Goal: Task Accomplishment & Management: Manage account settings

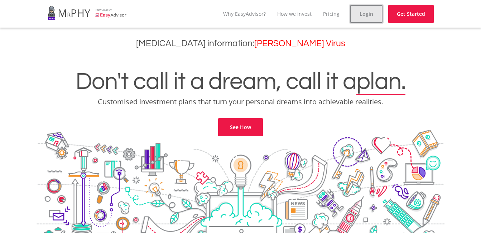
click at [370, 15] on link "Login" at bounding box center [366, 14] width 32 height 18
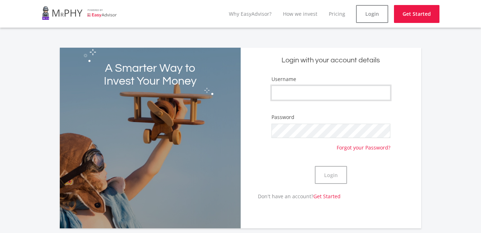
type input "Rainytees"
click at [329, 173] on button "Login" at bounding box center [331, 175] width 32 height 18
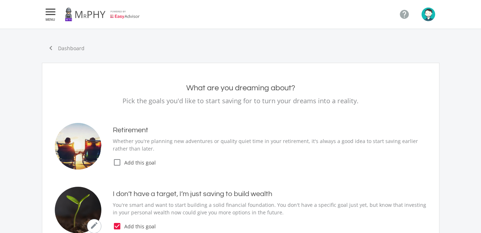
type input "300.00"
click at [424, 16] on img "button" at bounding box center [429, 15] width 14 height 14
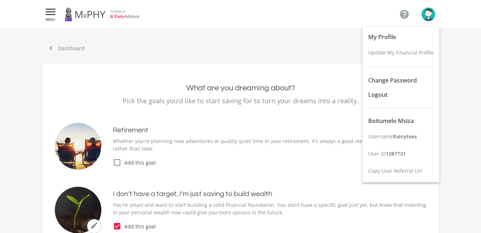
click at [320, 54] on div at bounding box center [240, 116] width 481 height 233
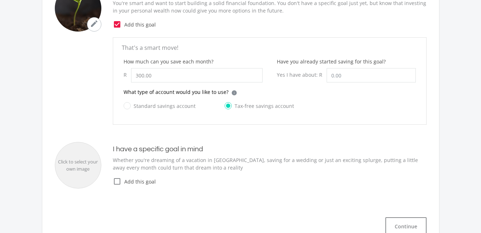
scroll to position [200, 0]
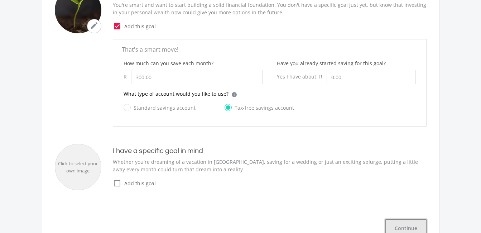
click at [409, 230] on button "Continue" at bounding box center [405, 228] width 41 height 18
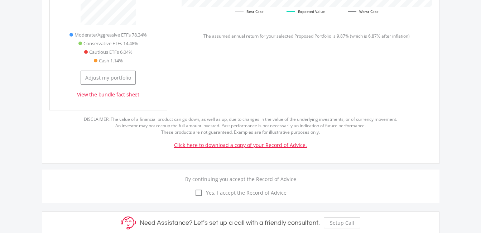
scroll to position [392, 0]
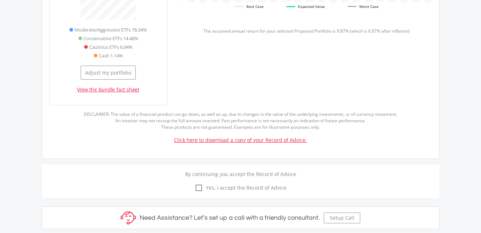
click at [201, 183] on icon "check_box_outline_blank" at bounding box center [198, 187] width 9 height 9
click at [241, 183] on input "check_box_outline_blank check_box Yes, I accept the Record of Advice" at bounding box center [241, 183] width 0 height 0
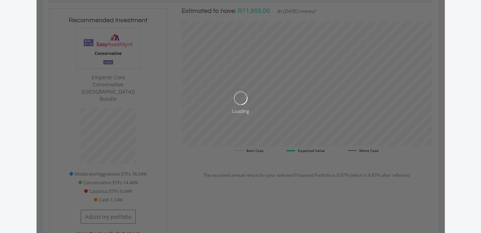
scroll to position [247, 0]
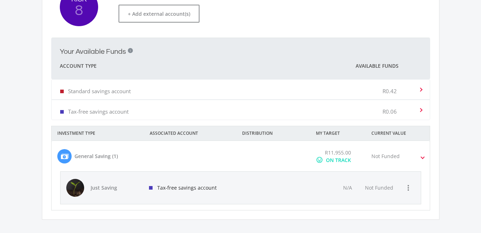
scroll to position [232, 0]
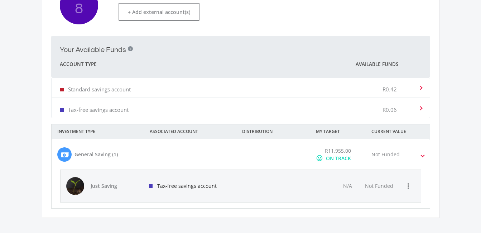
click at [423, 155] on span at bounding box center [422, 154] width 3 height 8
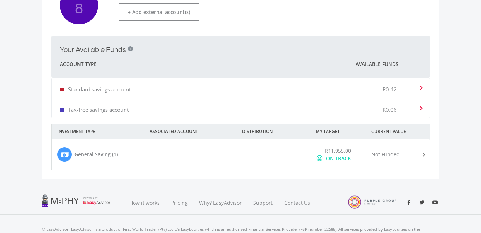
click at [423, 155] on span at bounding box center [422, 154] width 8 height 3
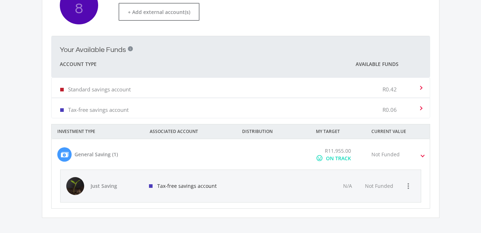
click at [334, 159] on div "ON TRACK" at bounding box center [338, 158] width 25 height 8
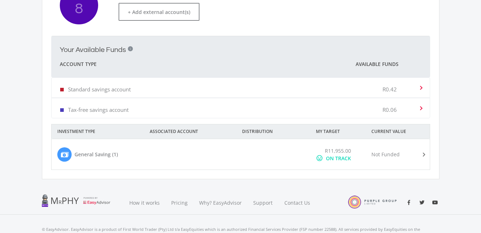
click at [101, 154] on div "General Saving (1)" at bounding box center [95, 154] width 43 height 8
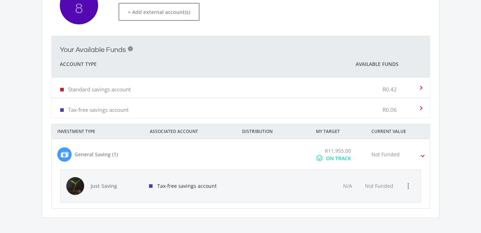
click at [54, 150] on div "General Saving (1)" at bounding box center [107, 154] width 111 height 15
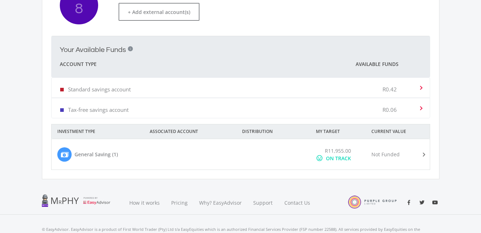
click at [54, 150] on div "General Saving (1)" at bounding box center [107, 154] width 111 height 15
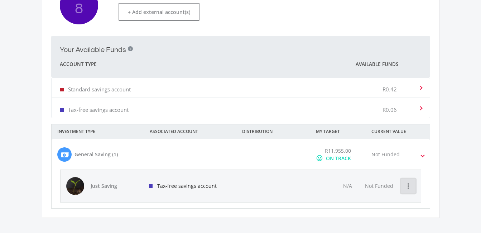
click at [410, 183] on icon "more_vert" at bounding box center [408, 186] width 9 height 9
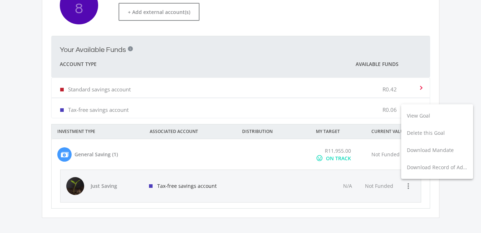
click at [385, 186] on div at bounding box center [240, 116] width 481 height 233
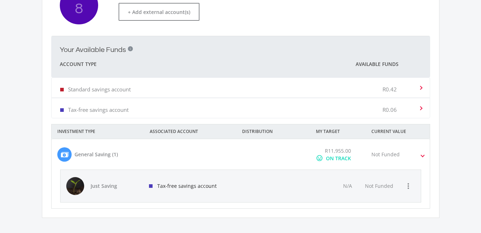
click at [385, 186] on span "Not Funded" at bounding box center [379, 185] width 28 height 7
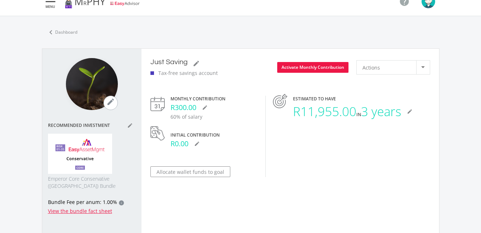
scroll to position [12, 0]
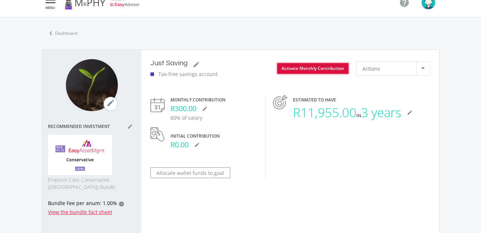
click at [331, 65] on button "Activate Monthly Contribution" at bounding box center [312, 68] width 71 height 11
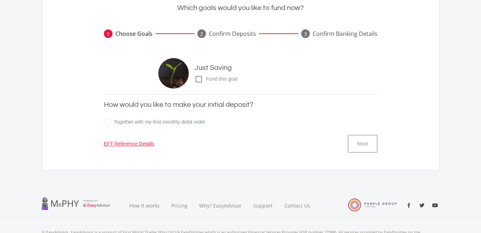
scroll to position [67, 0]
click at [140, 140] on link "EFT Reference Details" at bounding box center [129, 143] width 50 height 8
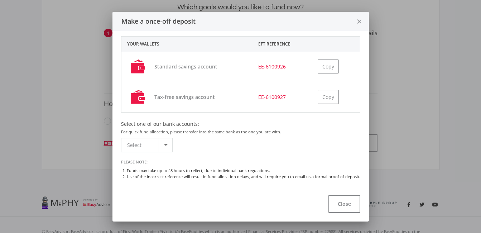
scroll to position [30, 0]
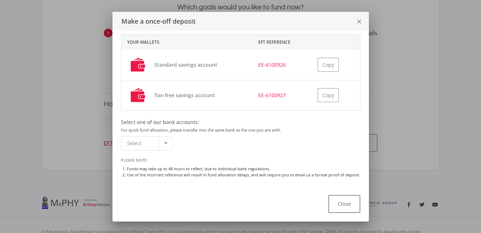
click at [165, 143] on div at bounding box center [166, 143] width 4 height 2
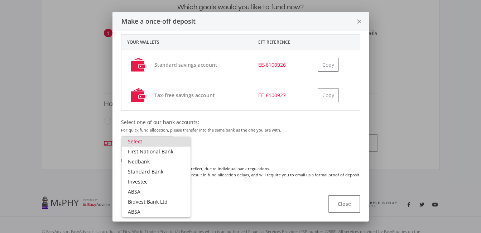
click at [247, 153] on div at bounding box center [240, 116] width 481 height 233
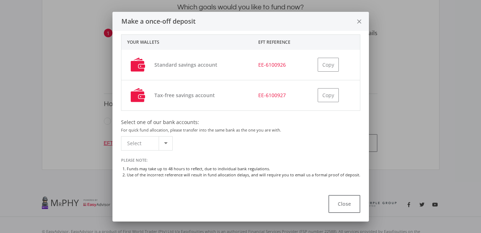
click at [362, 185] on div "Please make transfers to your wallets, using the EFT Reference as specified for…" at bounding box center [240, 110] width 256 height 158
drag, startPoint x: 362, startPoint y: 185, endPoint x: 348, endPoint y: 204, distance: 23.1
click at [348, 204] on button "Close" at bounding box center [344, 204] width 32 height 18
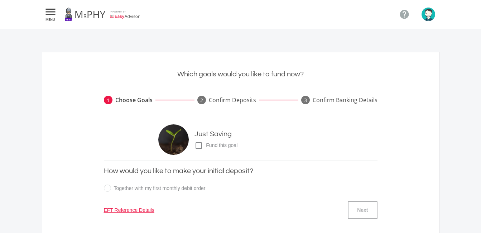
scroll to position [67, 0]
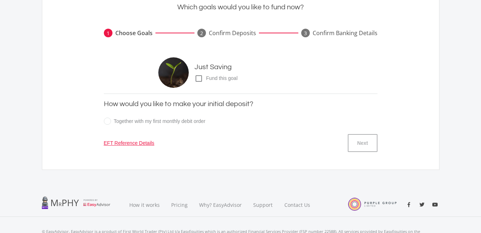
click at [197, 78] on icon "check_box_outline_blank" at bounding box center [198, 78] width 9 height 9
click at [187, 76] on input "check_box_outline_blank check_box Fund this goal" at bounding box center [187, 76] width 0 height 0
click at [350, 139] on button "Next" at bounding box center [362, 143] width 29 height 18
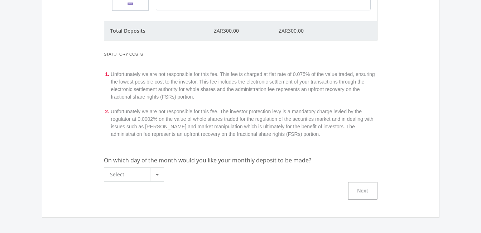
scroll to position [208, 0]
click at [153, 176] on div at bounding box center [157, 174] width 14 height 14
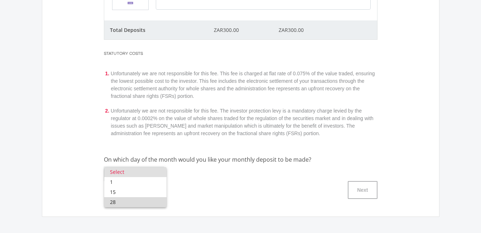
click at [115, 201] on span "28" at bounding box center [135, 202] width 51 height 10
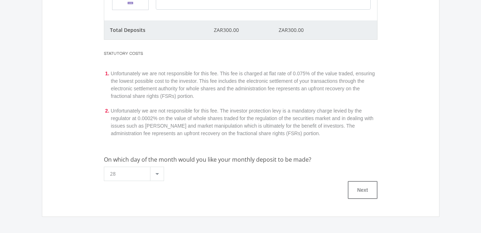
click at [155, 173] on div at bounding box center [157, 174] width 14 height 14
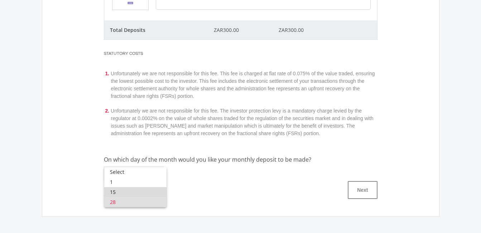
click at [129, 188] on span "15" at bounding box center [135, 192] width 51 height 10
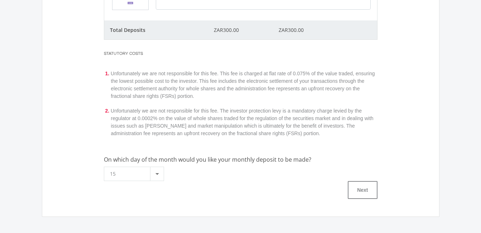
click at [129, 188] on div "Next" at bounding box center [241, 190] width 274 height 18
click at [366, 196] on button "Next" at bounding box center [362, 190] width 29 height 18
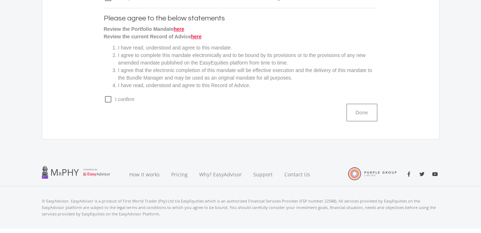
scroll to position [0, 0]
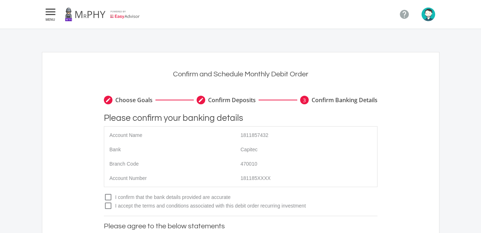
drag, startPoint x: 481, startPoint y: 81, endPoint x: 482, endPoint y: 95, distance: 14.1
click at [481, 95] on html " MENU  Confirm and Schedule Monthly Debit Order create Choose Goals create Co…" at bounding box center [240, 225] width 481 height 451
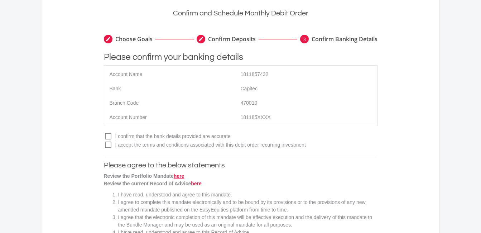
scroll to position [62, 0]
click at [107, 136] on icon "check_box_outline_blank" at bounding box center [108, 135] width 9 height 9
click at [97, 133] on input "check_box_outline_blank check_box I confirm that the bank details provided are …" at bounding box center [97, 133] width 0 height 0
click at [107, 143] on icon "check_box_outline_blank" at bounding box center [108, 144] width 9 height 9
click at [97, 141] on input "check_box_outline_blank check_box I accept the terms and conditions associated …" at bounding box center [97, 141] width 0 height 0
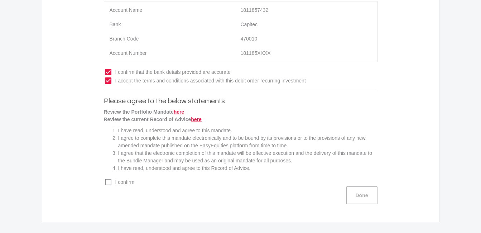
scroll to position [126, 0]
click at [107, 181] on icon "check_box_outline_blank" at bounding box center [108, 181] width 9 height 9
click at [97, 178] on input "check_box_outline_blank check_box I confirm" at bounding box center [97, 178] width 0 height 0
click at [366, 183] on span "I confirm" at bounding box center [244, 182] width 265 height 8
click at [97, 178] on input "check_box_outline_blank check_box I confirm" at bounding box center [97, 178] width 0 height 0
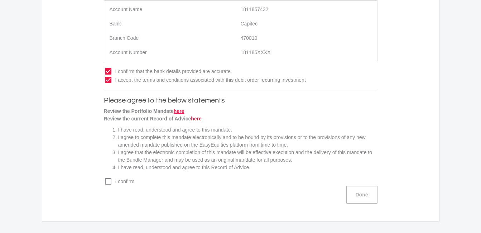
click at [107, 181] on icon "check_box_outline_blank" at bounding box center [108, 181] width 9 height 9
click at [97, 178] on input "check_box_outline_blank check_box I confirm" at bounding box center [97, 178] width 0 height 0
click at [361, 189] on button "Done" at bounding box center [361, 195] width 31 height 18
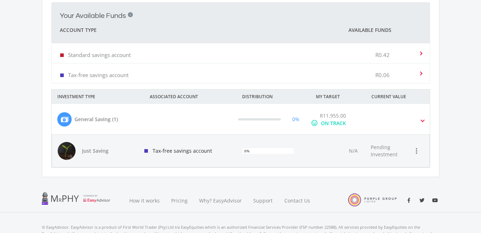
scroll to position [280, 0]
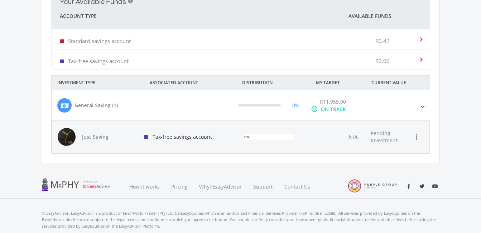
click at [392, 137] on span "Pending Investment" at bounding box center [384, 137] width 27 height 14
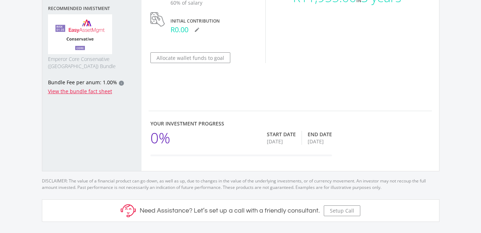
scroll to position [124, 0]
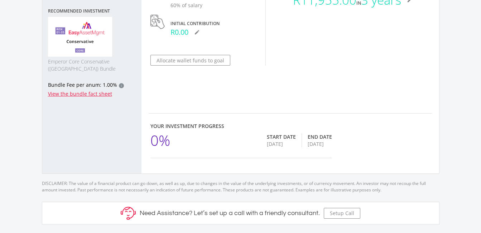
click at [291, 137] on div "Start Date" at bounding box center [281, 136] width 29 height 7
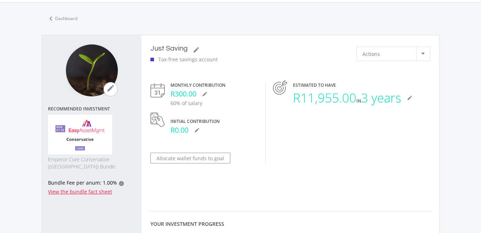
scroll to position [21, 0]
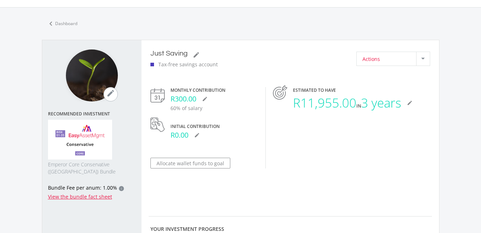
click at [425, 55] on div at bounding box center [423, 59] width 14 height 14
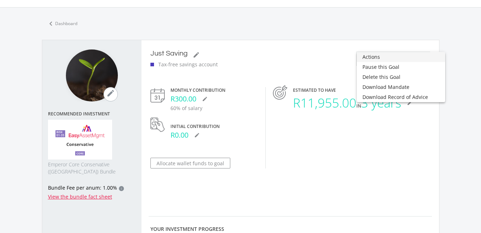
click at [447, 42] on div at bounding box center [240, 116] width 481 height 233
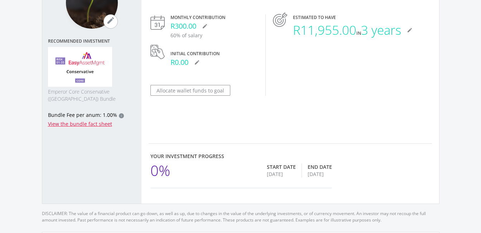
scroll to position [0, 0]
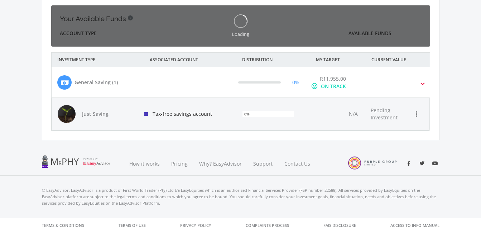
scroll to position [114, 197]
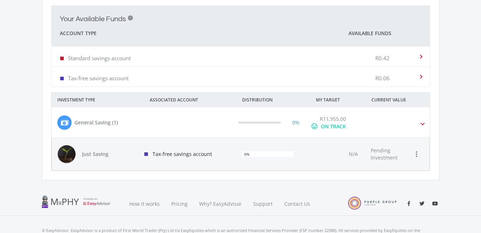
click at [342, 127] on div "ON TRACK" at bounding box center [333, 126] width 25 height 8
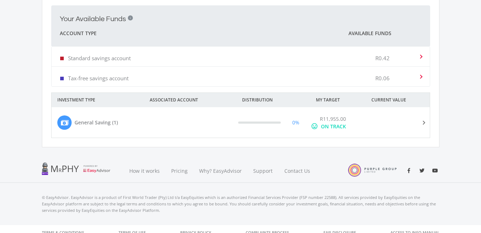
click at [342, 127] on div "ON TRACK" at bounding box center [333, 126] width 25 height 8
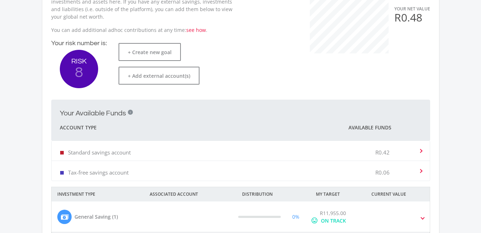
scroll to position [167, 0]
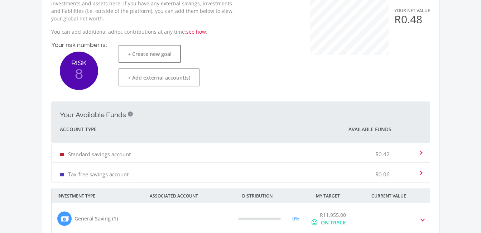
drag, startPoint x: 481, startPoint y: 115, endPoint x: 481, endPoint y: 106, distance: 8.6
click at [481, 106] on ee-dashoard "Hey good looking! Here's what's cooking in your portfolio. This is an overview …" at bounding box center [240, 74] width 481 height 425
drag, startPoint x: 481, startPoint y: 106, endPoint x: 480, endPoint y: 97, distance: 9.7
click at [480, 97] on ee-dashoard "Hey good looking! Here's what's cooking in your portfolio. This is an overview …" at bounding box center [240, 74] width 481 height 425
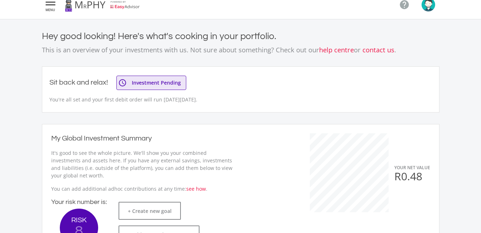
scroll to position [0, 0]
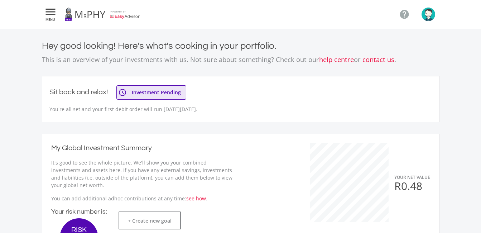
click at [427, 12] on img "button" at bounding box center [429, 15] width 14 height 14
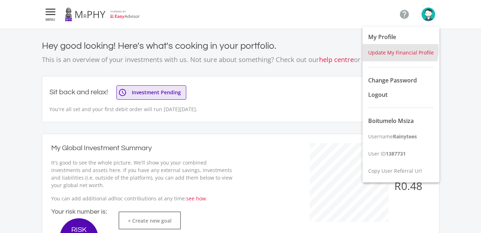
click at [392, 50] on span "Update My Financial Profile" at bounding box center [401, 52] width 66 height 7
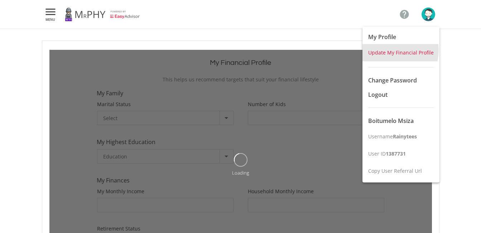
type input "1"
type input "500"
type input "500.00"
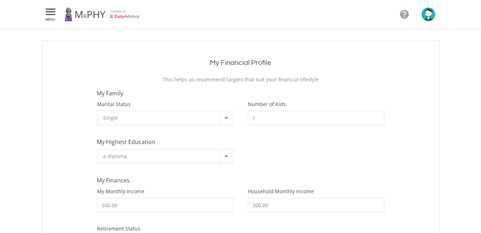
click at [458, 56] on section "My Financial Profile This helps us recommend targets that suit your financial l…" at bounding box center [240, 164] width 481 height 271
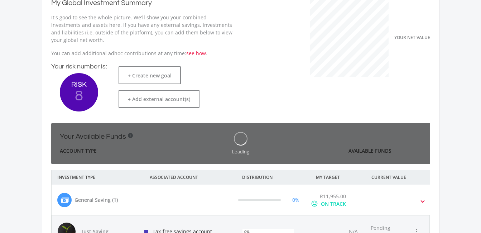
scroll to position [262, 0]
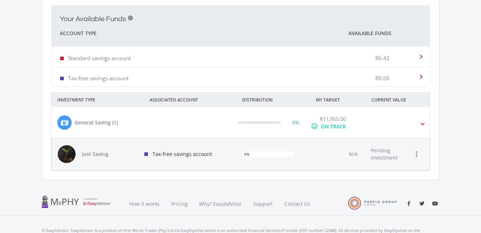
click at [424, 57] on mat-expansion-panel-header "Standard savings account R0.42" at bounding box center [241, 57] width 378 height 20
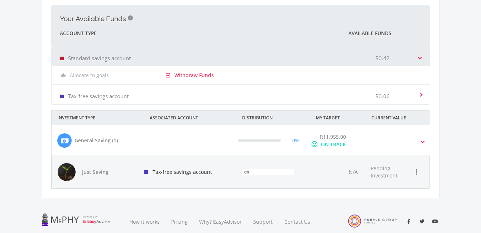
click at [425, 100] on mat-expansion-panel-header "Tax-free savings account R0.06" at bounding box center [241, 95] width 378 height 20
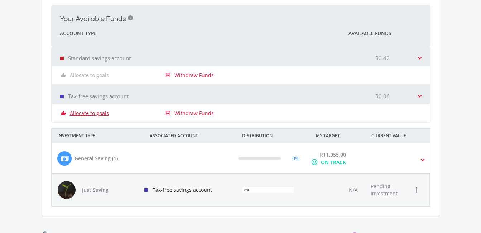
click at [95, 112] on link "Allocate to goals" at bounding box center [89, 113] width 39 height 7
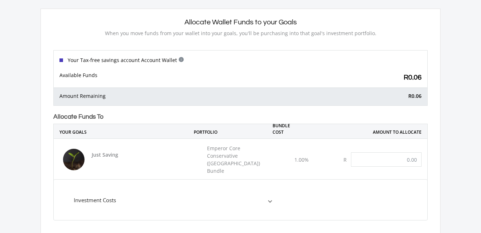
scroll to position [25, 0]
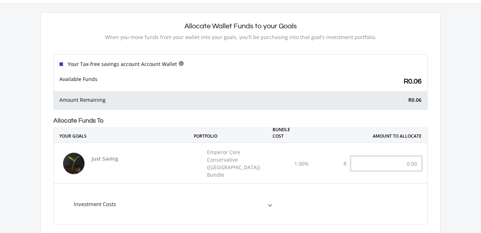
click at [410, 161] on input "text" at bounding box center [386, 163] width 71 height 14
type input "6"
type input "0.06"
click at [442, 174] on div "Allocate Wallet Funds to your Goals When you move funds from your wallet into y…" at bounding box center [240, 203] width 481 height 398
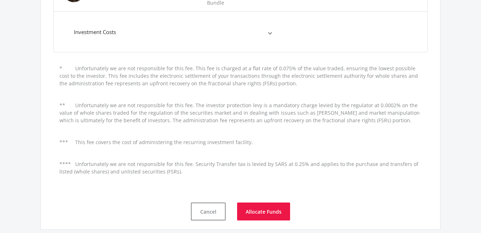
scroll to position [211, 0]
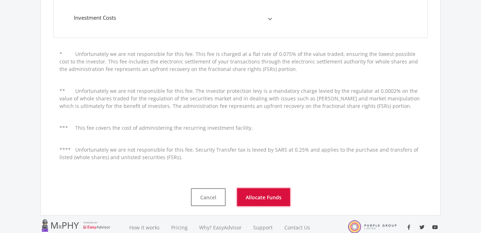
click at [271, 194] on button "Allocate Funds" at bounding box center [263, 197] width 53 height 18
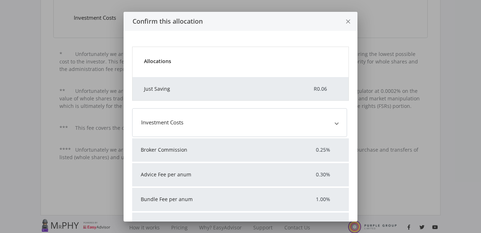
scroll to position [0, 0]
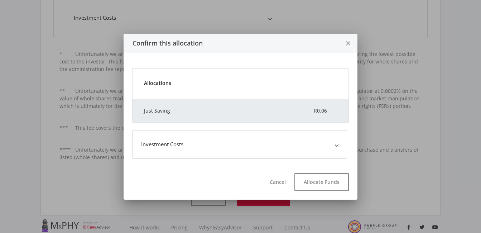
click at [336, 143] on mat-expansion-panel-header "Investment Costs" at bounding box center [239, 144] width 215 height 29
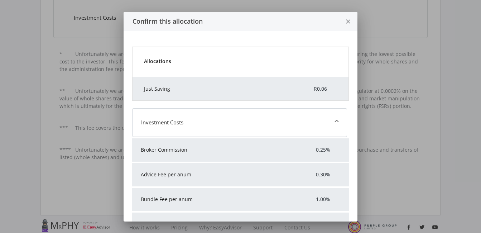
click at [314, 154] on div "Broker Commission 0.25%" at bounding box center [240, 149] width 217 height 23
click at [231, 162] on div "Broker Commission 0.25% Advice Fee per anum 0.30% Bundle Fee per anum 1.00% Set…" at bounding box center [240, 211] width 217 height 148
click at [193, 152] on div "Broker Commission" at bounding box center [213, 149] width 163 height 7
click at [180, 149] on div "Broker Commission" at bounding box center [213, 149] width 163 height 7
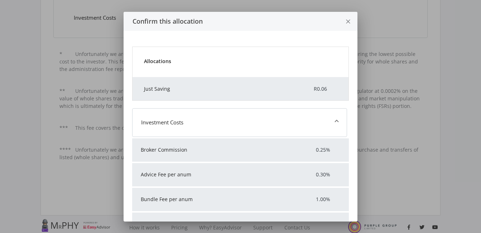
click at [370, 146] on div at bounding box center [240, 116] width 481 height 233
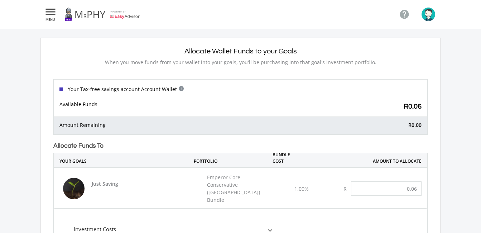
scroll to position [211, 0]
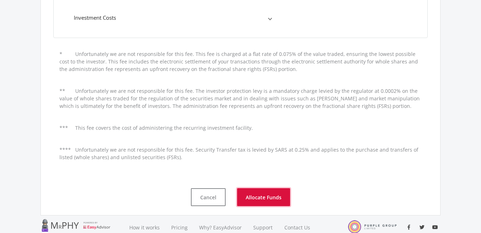
click at [270, 192] on button "Allocate Funds" at bounding box center [263, 197] width 53 height 18
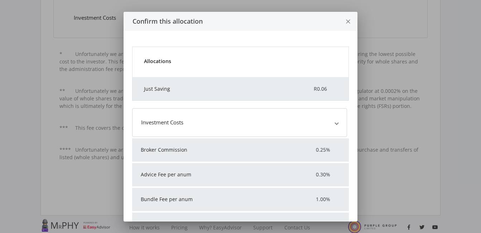
scroll to position [0, 0]
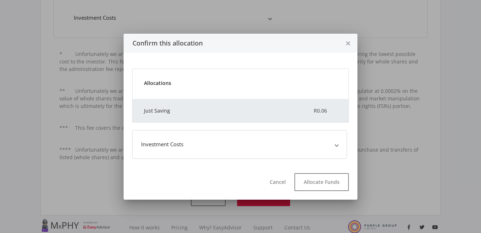
click at [305, 114] on div "R0.06" at bounding box center [319, 111] width 53 height 8
click at [338, 185] on button "Allocate Funds" at bounding box center [321, 182] width 54 height 18
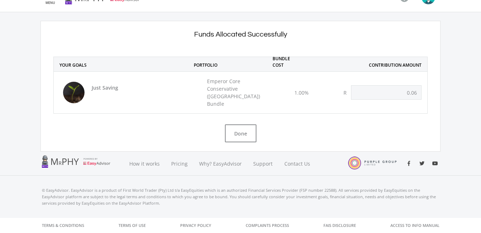
scroll to position [11, 0]
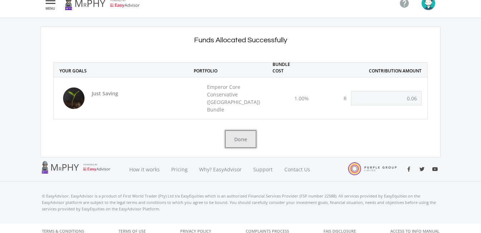
click at [231, 130] on button "Done" at bounding box center [241, 139] width 32 height 18
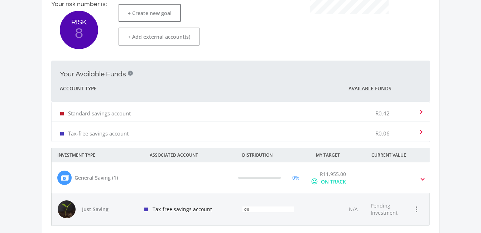
scroll to position [226, 0]
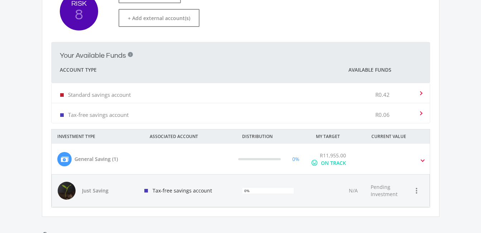
click at [327, 163] on div "ON TRACK" at bounding box center [333, 163] width 25 height 8
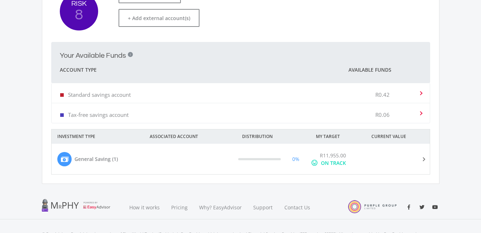
click at [327, 163] on div "ON TRACK" at bounding box center [333, 163] width 25 height 8
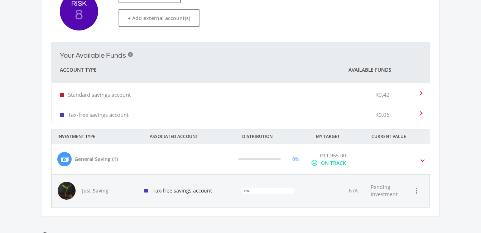
click at [398, 97] on div "R0.42" at bounding box center [393, 93] width 36 height 22
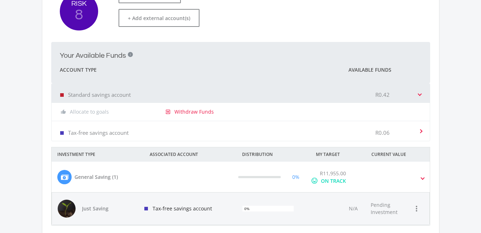
click at [63, 115] on div "thumb_up_alt Allocate to goals" at bounding box center [103, 111] width 93 height 7
click at [81, 132] on p "Tax-free savings account" at bounding box center [98, 132] width 61 height 7
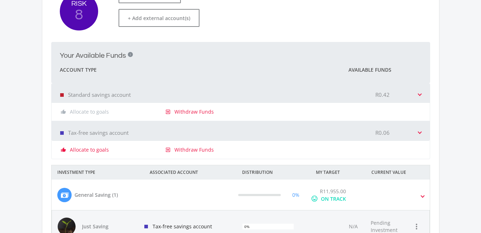
click at [81, 132] on p "Tax-free savings account" at bounding box center [98, 132] width 61 height 7
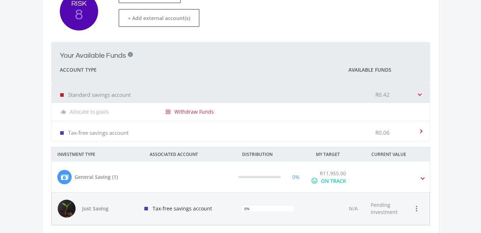
click at [113, 174] on div "General Saving (1)" at bounding box center [95, 177] width 43 height 8
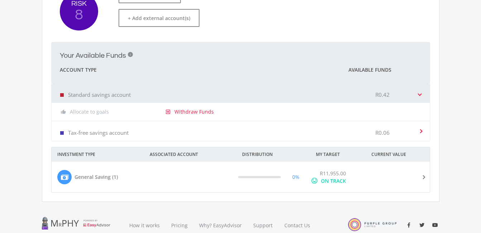
click at [113, 174] on div "General Saving (1)" at bounding box center [95, 177] width 43 height 8
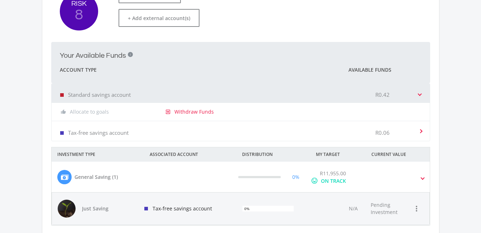
click at [388, 205] on span "Pending Investment" at bounding box center [384, 208] width 27 height 14
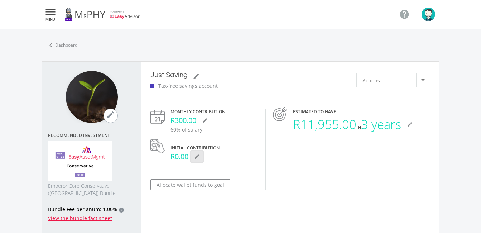
click at [196, 154] on icon "mode_edit" at bounding box center [197, 157] width 6 height 6
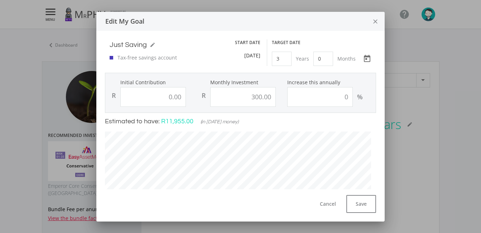
scroll to position [184, 277]
click at [180, 96] on input "0.00" at bounding box center [153, 97] width 66 height 20
type input "0"
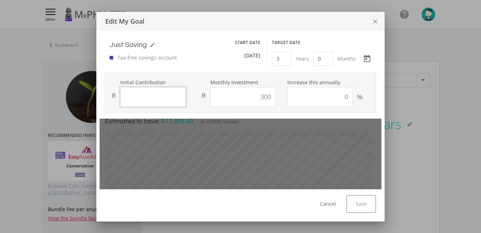
type input "300.00"
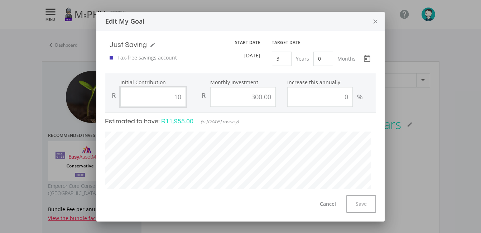
type input "100"
type input "300.00"
type input "1"
type input "300.00"
click at [375, 20] on icon "close" at bounding box center [375, 21] width 7 height 19
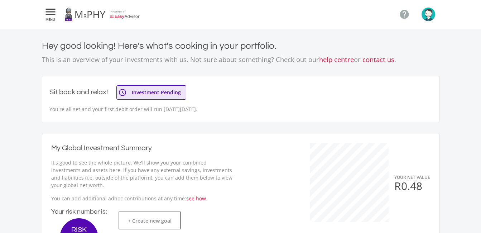
click at [186, 111] on p "You're all set and your first debit order will run [DATE][DATE]." at bounding box center [128, 109] width 159 height 8
click at [86, 111] on p "You're all set and your first debit order will run [DATE][DATE]." at bounding box center [128, 109] width 159 height 8
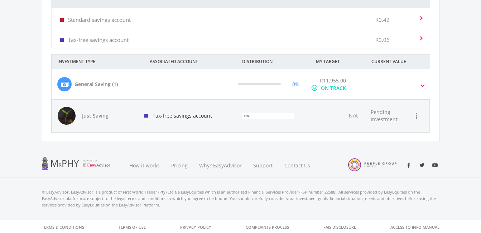
scroll to position [303, 0]
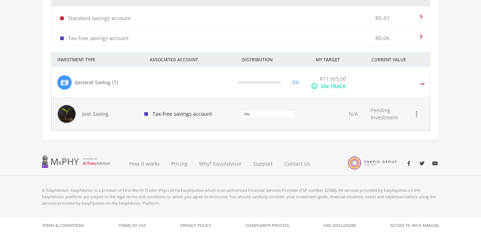
click at [366, 121] on div "Pending Investment" at bounding box center [391, 114] width 53 height 32
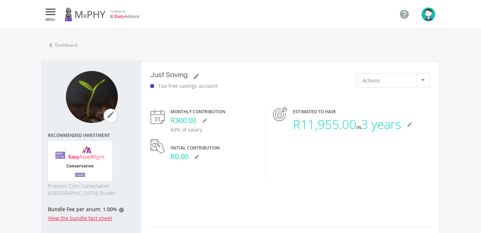
scroll to position [259, 397]
click at [54, 14] on icon "" at bounding box center [50, 12] width 13 height 9
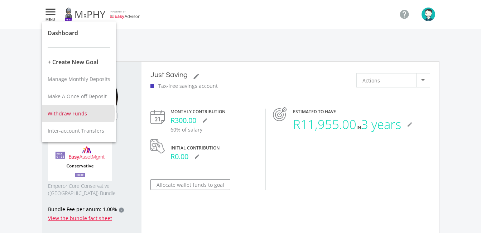
click at [67, 114] on span "Withdraw Funds" at bounding box center [67, 113] width 39 height 7
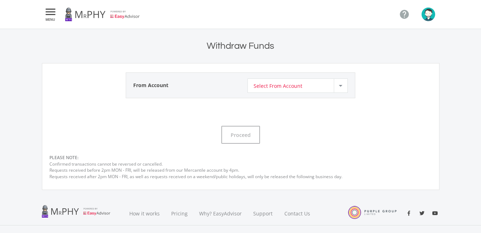
click at [339, 86] on div at bounding box center [341, 86] width 4 height 2
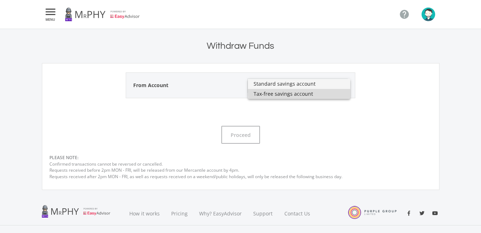
click at [326, 92] on span "Tax-free savings account" at bounding box center [299, 94] width 91 height 10
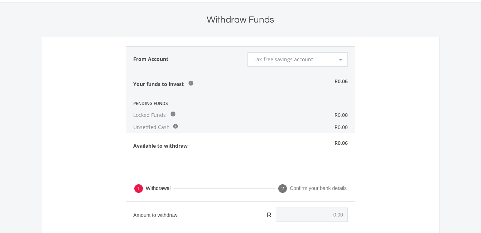
scroll to position [25, 0]
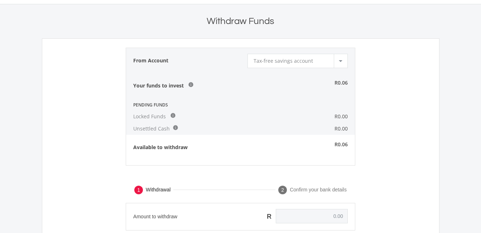
click at [342, 62] on div at bounding box center [341, 61] width 14 height 14
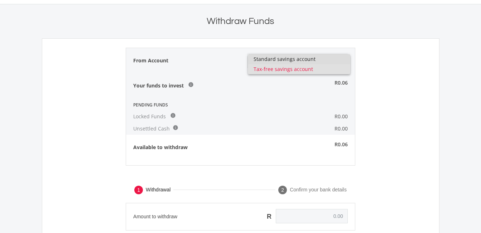
click at [333, 60] on span "Standard savings account" at bounding box center [299, 59] width 91 height 10
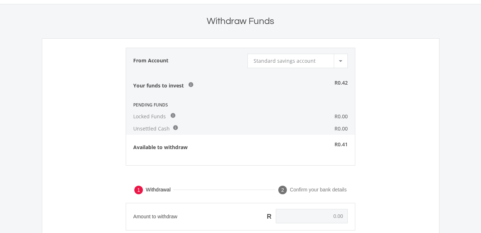
click at [348, 66] on div "Standard savings account Select From Account" at bounding box center [297, 68] width 114 height 41
click at [345, 63] on div at bounding box center [341, 61] width 14 height 14
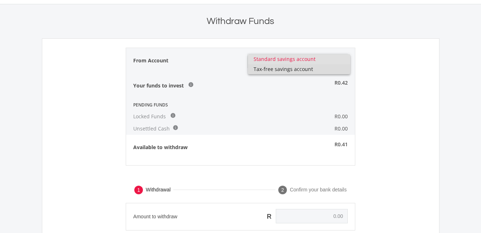
click at [317, 65] on span "Tax-free savings account" at bounding box center [299, 69] width 91 height 10
type input "0.00"
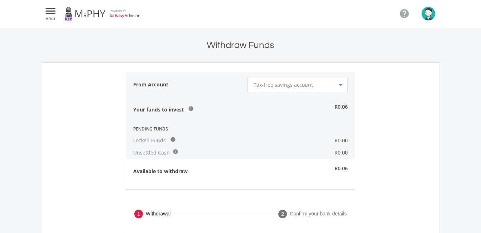
scroll to position [0, 0]
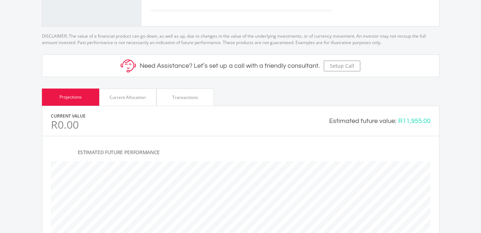
scroll to position [272, 0]
click at [184, 97] on div "Transactions" at bounding box center [185, 96] width 26 height 6
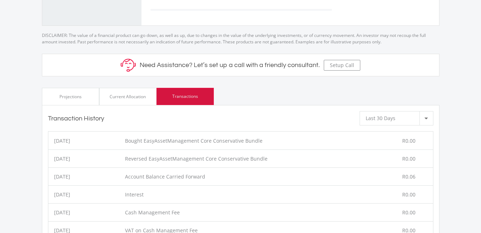
scroll to position [357858, 357722]
click at [217, 189] on li "[DATE] Interest R0.00" at bounding box center [240, 194] width 385 height 18
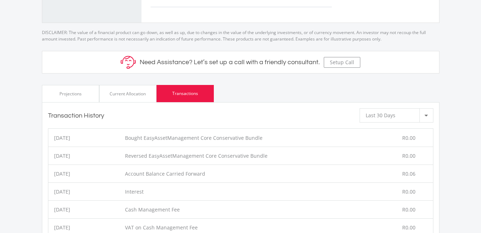
scroll to position [272, 0]
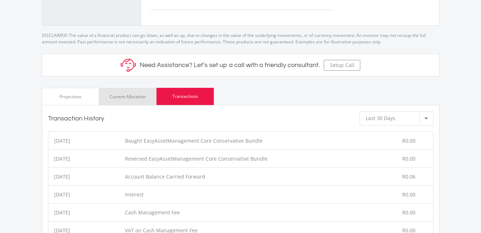
click at [125, 97] on div "Current Allocation" at bounding box center [128, 96] width 36 height 6
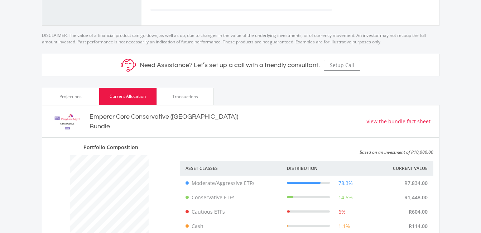
scroll to position [120, 133]
click at [174, 144] on div "Based on an investment of R10,000.00 Asset Classes Distribution Current Value M…" at bounding box center [306, 203] width 265 height 120
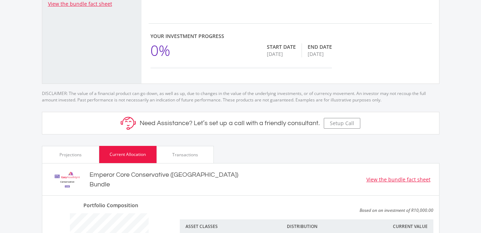
scroll to position [201, 0]
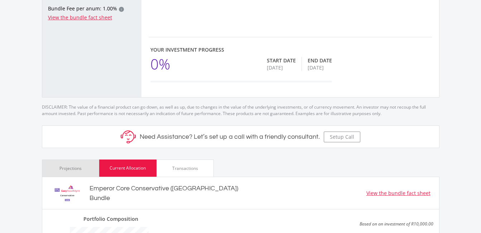
click at [85, 172] on div "Projections" at bounding box center [70, 167] width 57 height 17
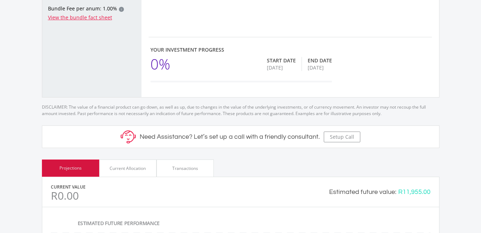
scroll to position [259, 397]
click at [131, 180] on div "Current Value R0.00 Estimated future value: R11,955.00" at bounding box center [240, 192] width 397 height 30
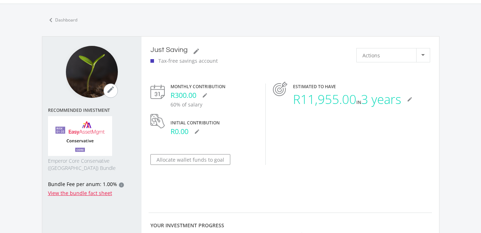
scroll to position [0, 0]
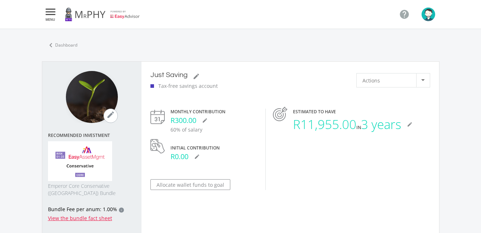
click at [53, 10] on icon "" at bounding box center [50, 12] width 13 height 9
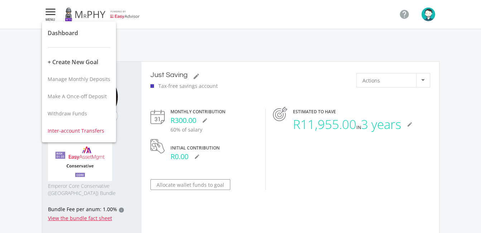
click at [58, 127] on span "Inter-account Transfers" at bounding box center [76, 130] width 57 height 7
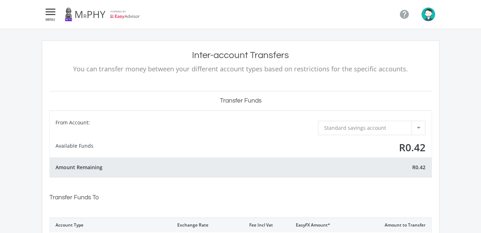
click at [416, 128] on div at bounding box center [418, 128] width 14 height 14
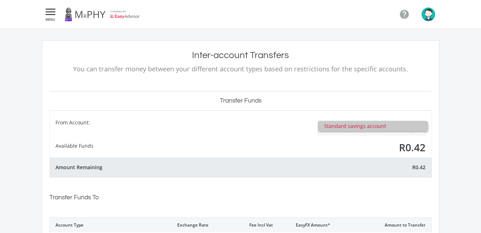
click at [419, 130] on span "Standard savings account" at bounding box center [373, 126] width 98 height 10
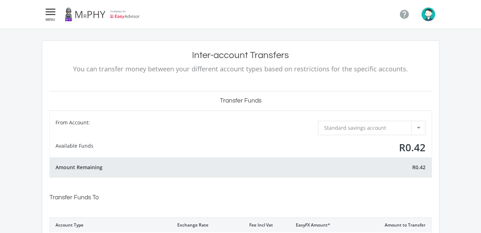
click at [467, 141] on div "Inter-account Transfers You can transfer money between your different account t…" at bounding box center [240, 201] width 481 height 344
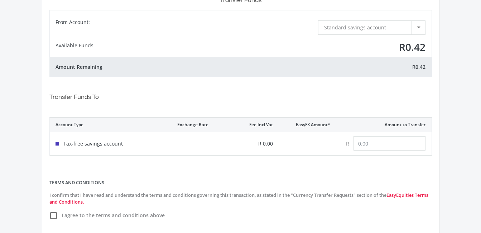
scroll to position [115, 0]
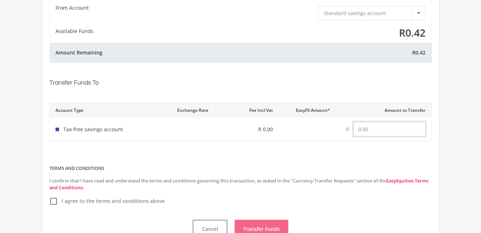
click at [408, 123] on input "text" at bounding box center [389, 129] width 72 height 14
type input "0.42"
click at [51, 201] on div at bounding box center [53, 201] width 7 height 7
click at [53, 205] on input "I agree to the terms and conditions above" at bounding box center [53, 205] width 0 height 0
click at [270, 226] on button "Transfer Funds" at bounding box center [262, 229] width 54 height 18
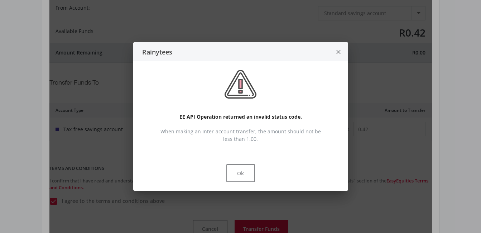
scroll to position [0, 0]
click at [240, 172] on button "Ok" at bounding box center [240, 173] width 29 height 18
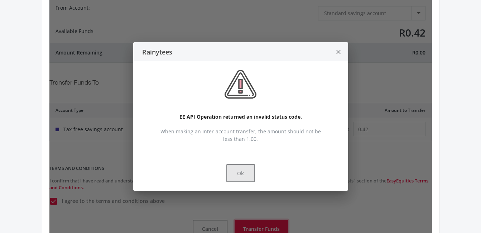
scroll to position [115, 0]
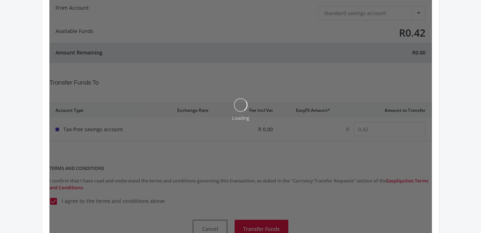
click at [469, 112] on div "Inter-account Transfers You can transfer money between your different account t…" at bounding box center [240, 86] width 481 height 344
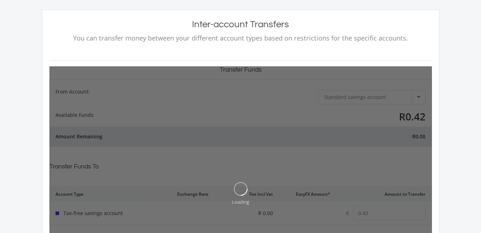
scroll to position [0, 0]
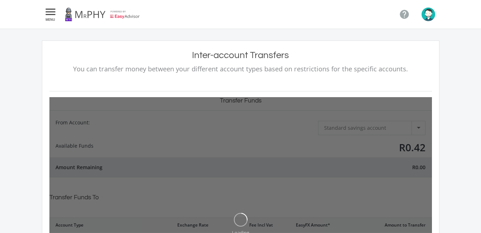
click at [45, 8] on icon "" at bounding box center [50, 12] width 13 height 9
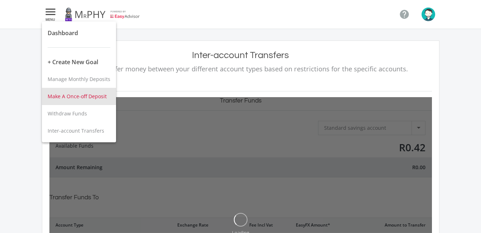
click at [82, 100] on button "Make A Once-off Deposit" at bounding box center [79, 96] width 74 height 17
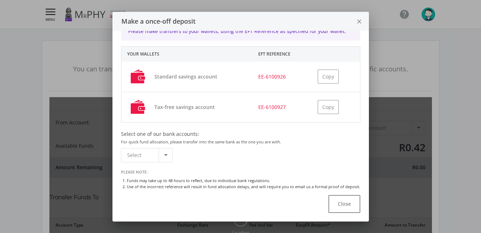
scroll to position [30, 0]
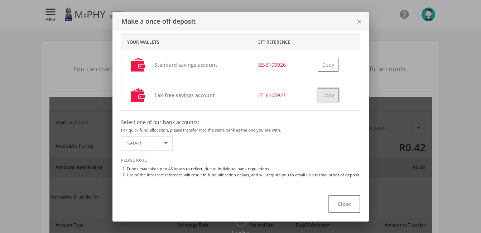
click at [318, 97] on button "Copy" at bounding box center [328, 95] width 21 height 14
click at [163, 141] on div at bounding box center [166, 143] width 14 height 14
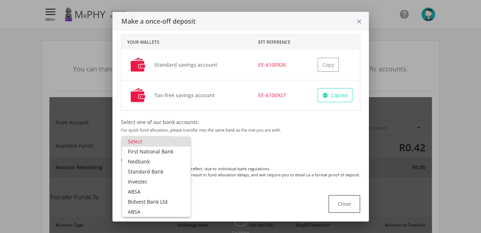
click at [209, 147] on div at bounding box center [240, 116] width 481 height 233
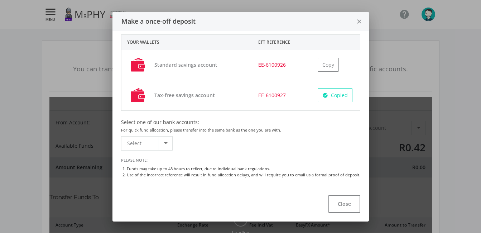
click at [358, 20] on icon "close" at bounding box center [359, 21] width 7 height 19
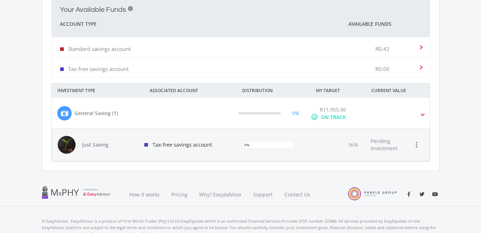
scroll to position [245, 0]
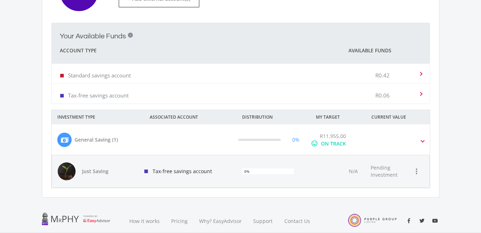
click at [424, 140] on span at bounding box center [422, 140] width 3 height 8
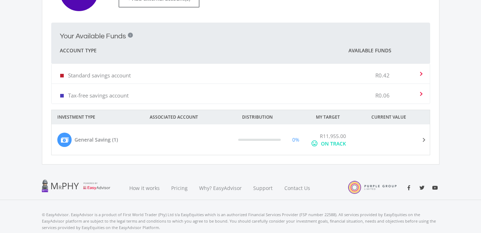
click at [424, 140] on span at bounding box center [422, 139] width 8 height 3
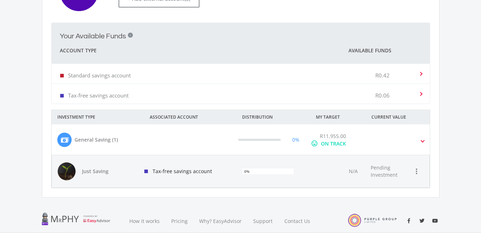
click at [424, 140] on span at bounding box center [422, 140] width 3 height 8
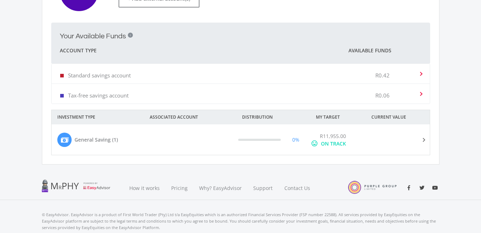
click at [424, 140] on span at bounding box center [422, 139] width 8 height 3
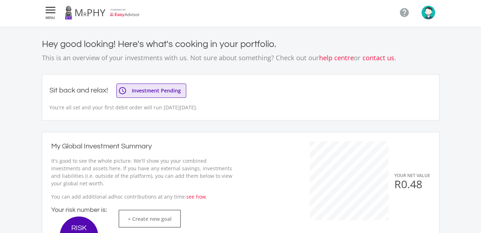
scroll to position [0, 0]
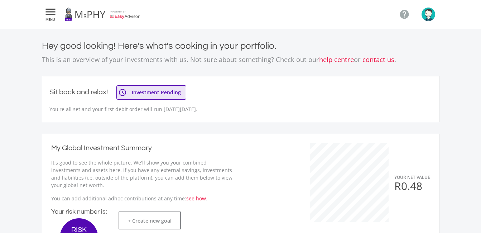
click at [52, 10] on icon "" at bounding box center [50, 12] width 13 height 9
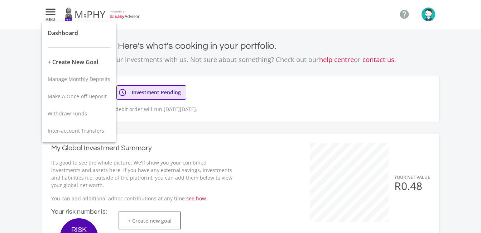
click at [52, 10] on div at bounding box center [240, 116] width 481 height 233
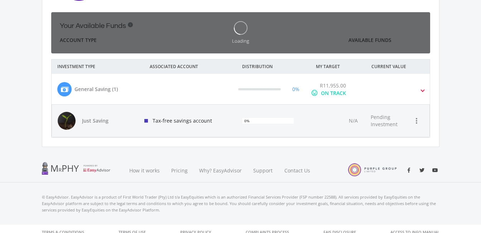
scroll to position [114, 197]
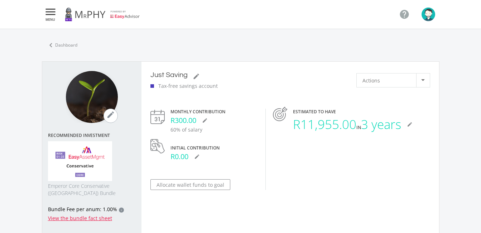
scroll to position [259, 397]
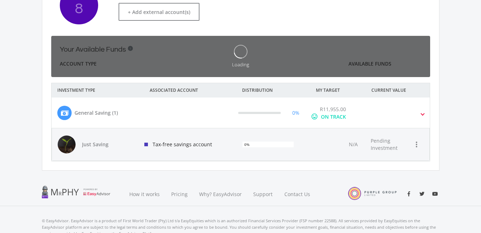
scroll to position [114, 197]
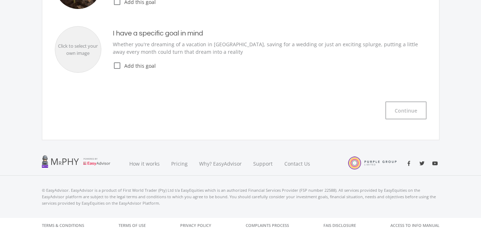
scroll to position [209, 0]
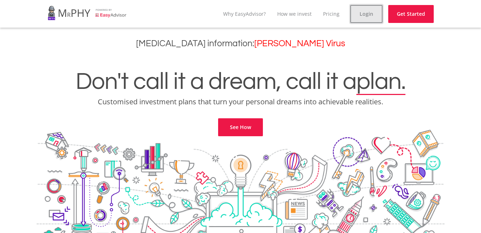
click at [372, 15] on link "Login" at bounding box center [366, 14] width 32 height 18
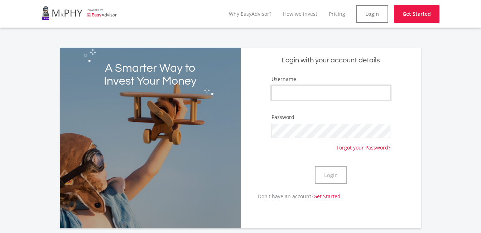
type input "Rainytees"
click at [329, 167] on button "Login" at bounding box center [331, 175] width 32 height 18
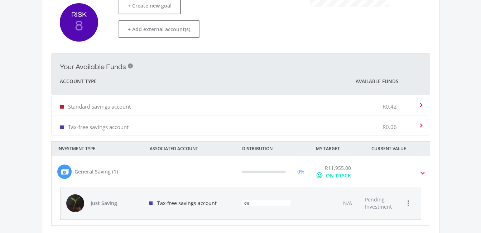
scroll to position [229, 0]
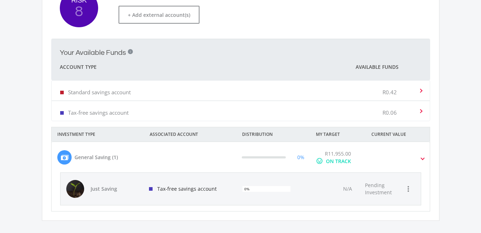
click at [256, 174] on div "0%" at bounding box center [273, 189] width 72 height 32
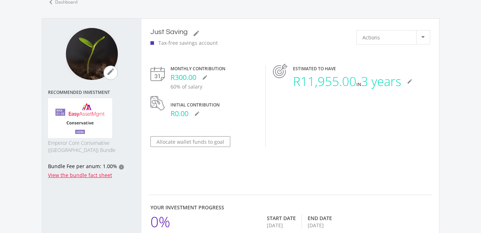
scroll to position [29, 0]
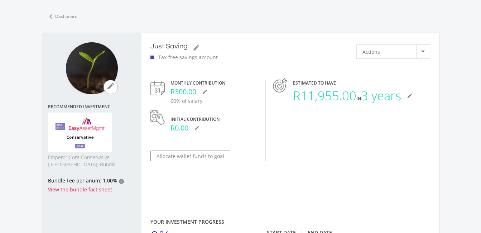
click at [81, 144] on img at bounding box center [80, 132] width 64 height 40
drag, startPoint x: 48, startPoint y: 157, endPoint x: 95, endPoint y: 163, distance: 47.3
click at [95, 163] on span "Emperor Core Conservative ([GEOGRAPHIC_DATA]) Bundle" at bounding box center [92, 161] width 88 height 14
copy span "Emperor Core Conservative ([GEOGRAPHIC_DATA]) Bundle"
click at [92, 163] on span "Emperor Core Conservative ([GEOGRAPHIC_DATA]) Bundle" at bounding box center [92, 161] width 88 height 14
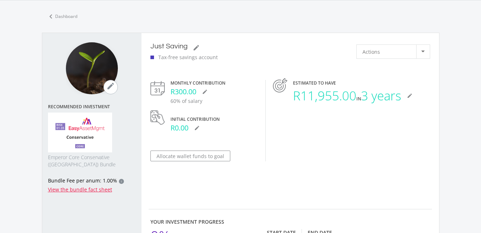
click at [92, 163] on span "Emperor Core Conservative ([GEOGRAPHIC_DATA]) Bundle" at bounding box center [92, 161] width 88 height 14
drag, startPoint x: 48, startPoint y: 157, endPoint x: 109, endPoint y: 157, distance: 60.9
click at [109, 157] on span "Emperor Core Conservative ([GEOGRAPHIC_DATA]) Bundle" at bounding box center [92, 161] width 88 height 14
copy span "Emperor Core Conservative"
